Goal: Find specific page/section: Find specific page/section

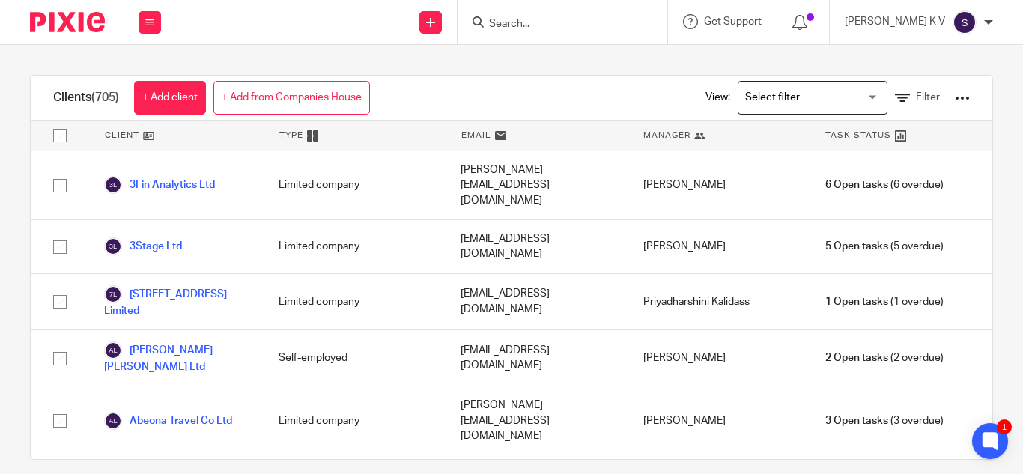
click at [612, 18] on input "Search" at bounding box center [554, 24] width 135 height 13
type input "x"
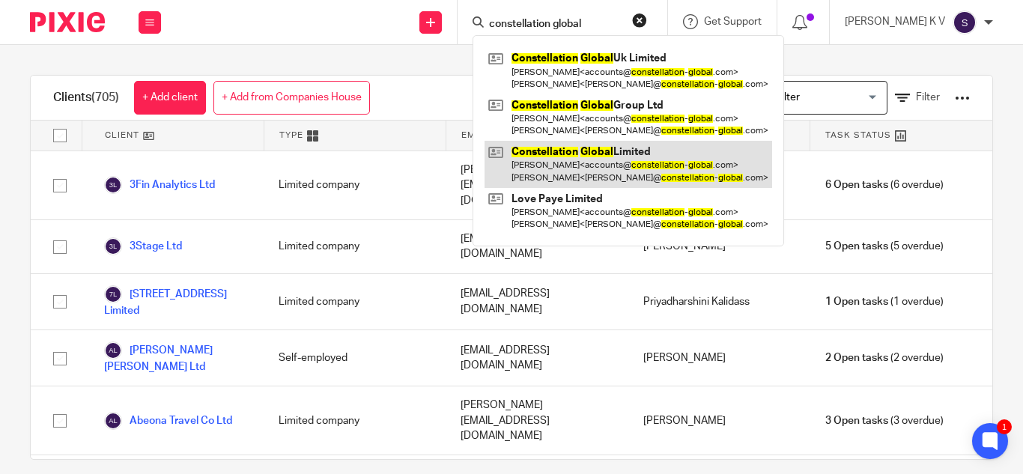
type input "constellation global"
click at [657, 153] on link at bounding box center [628, 164] width 288 height 46
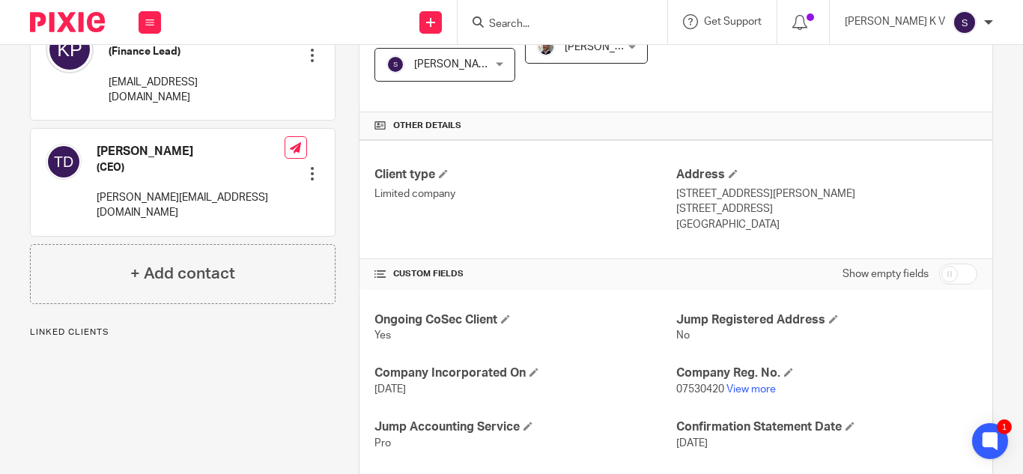
scroll to position [305, 0]
click at [744, 389] on link "View more" at bounding box center [750, 388] width 49 height 10
